Goal: Task Accomplishment & Management: Complete application form

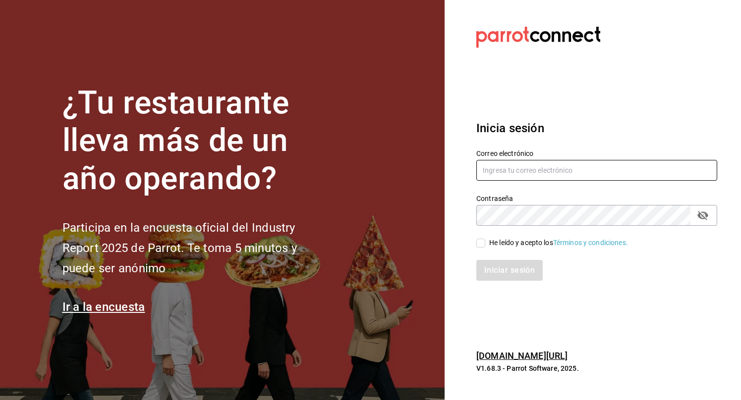
type input "josafat.perez@grupocosteno.com"
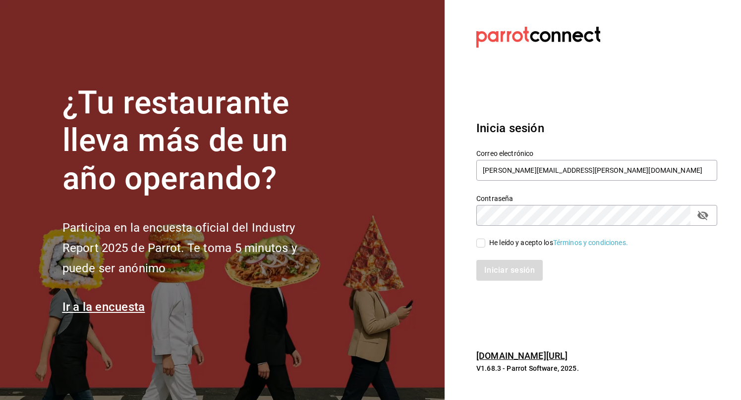
click at [486, 247] on span "He leído y acepto los Términos y condiciones." at bounding box center [556, 243] width 143 height 10
click at [485, 247] on input "He leído y acepto los Términos y condiciones." at bounding box center [480, 243] width 9 height 9
checkbox input "true"
click at [506, 270] on button "Iniciar sesión" at bounding box center [509, 270] width 67 height 21
